Goal: Navigation & Orientation: Find specific page/section

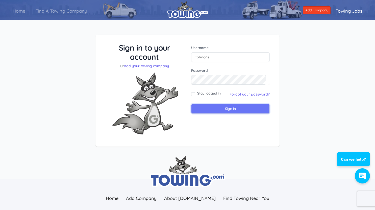
click at [220, 110] on input "Sign in" at bounding box center [230, 109] width 79 height 10
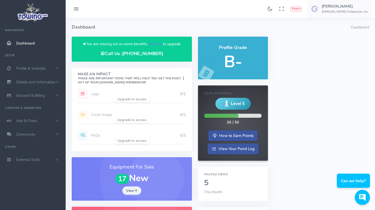
click at [28, 44] on span "Dashboard" at bounding box center [25, 43] width 19 height 5
